Goal: Find specific fact

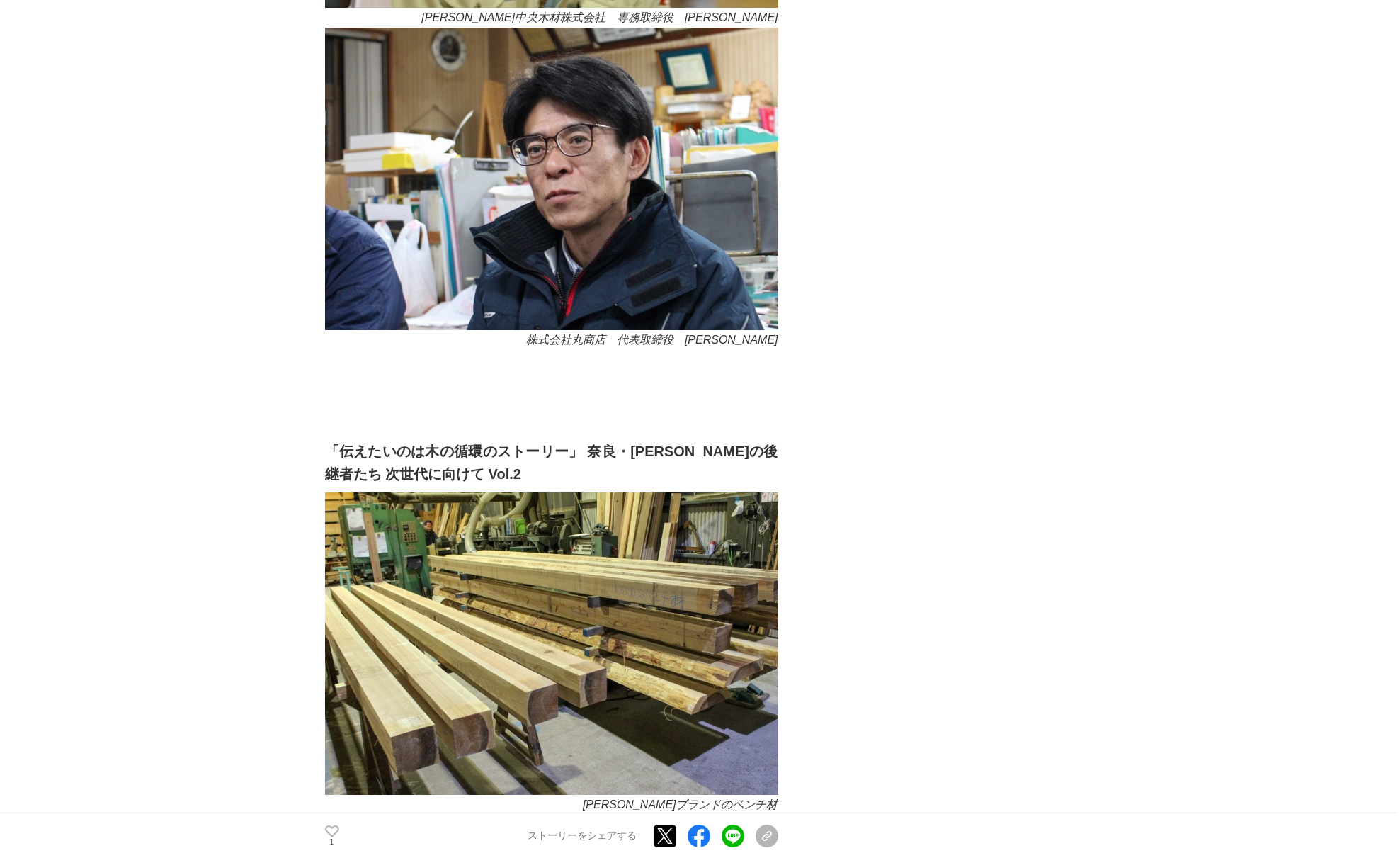
scroll to position [2196, 0]
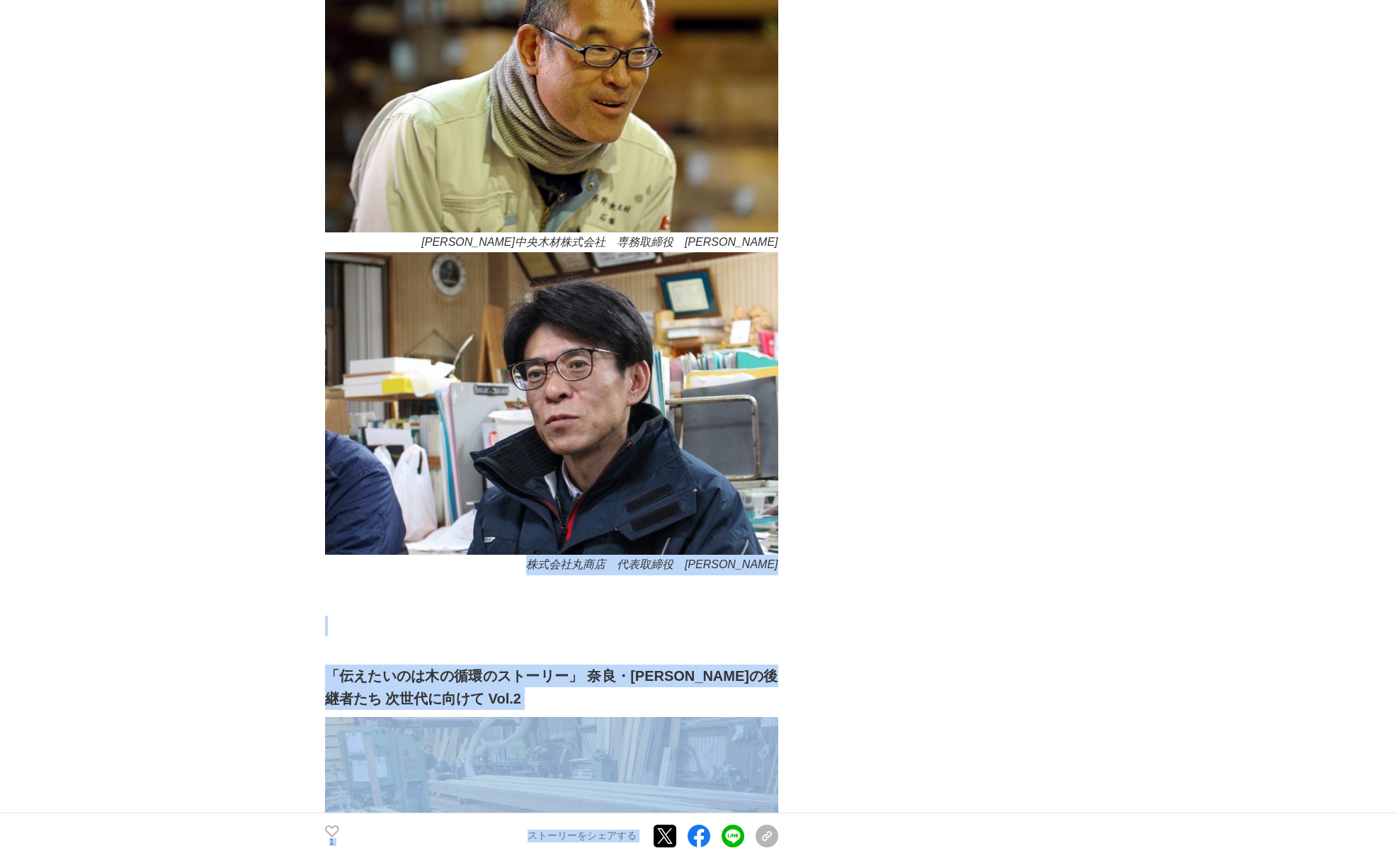
drag, startPoint x: 561, startPoint y: 444, endPoint x: 761, endPoint y: 441, distance: 200.0
click at [757, 558] on em "株式会社丸商店　代表取締役　[PERSON_NAME]" at bounding box center [652, 564] width 252 height 12
drag, startPoint x: 780, startPoint y: 443, endPoint x: 648, endPoint y: 443, distance: 132.0
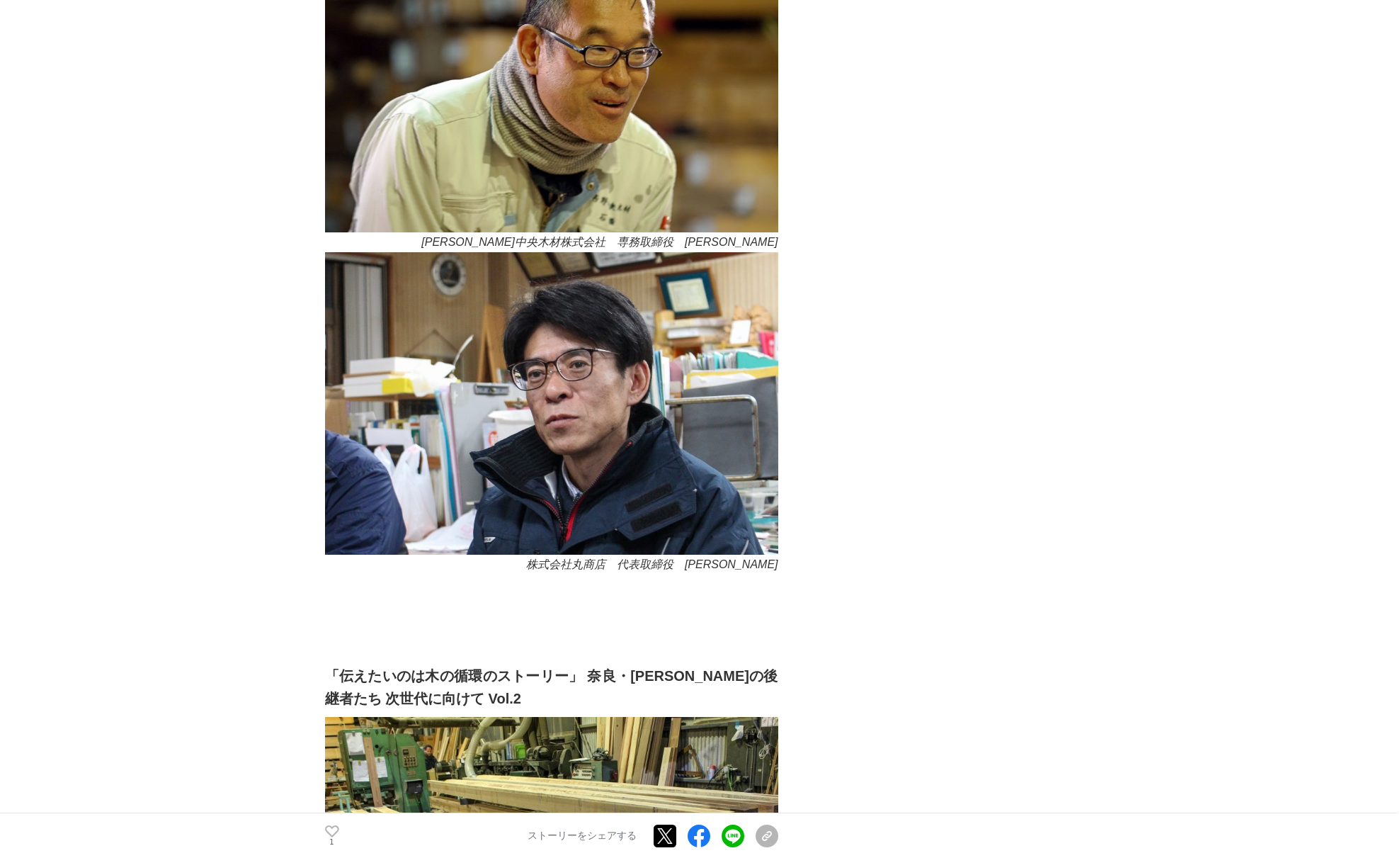
click at [620, 558] on em "株式会社丸商店　代表取締役　[PERSON_NAME]" at bounding box center [652, 564] width 252 height 12
drag, startPoint x: 562, startPoint y: 443, endPoint x: 756, endPoint y: 440, distance: 194.0
click at [756, 558] on em "株式会社丸商店　代表取締役　[PERSON_NAME]" at bounding box center [652, 564] width 252 height 12
copy em "株式会社丸商店　代表取締役　[PERSON_NAME]"
